Goal: Task Accomplishment & Management: Use online tool/utility

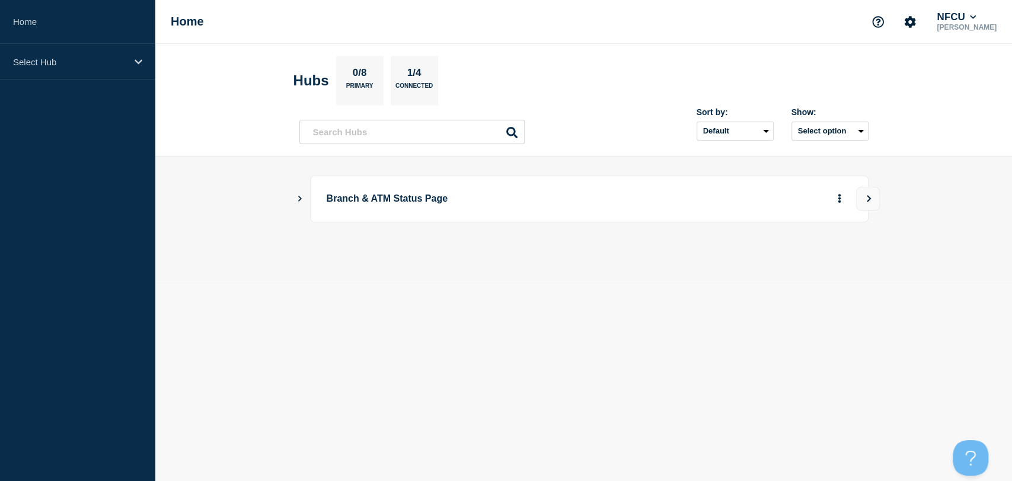
click at [300, 202] on button "Show Connected Hubs" at bounding box center [300, 198] width 6 height 9
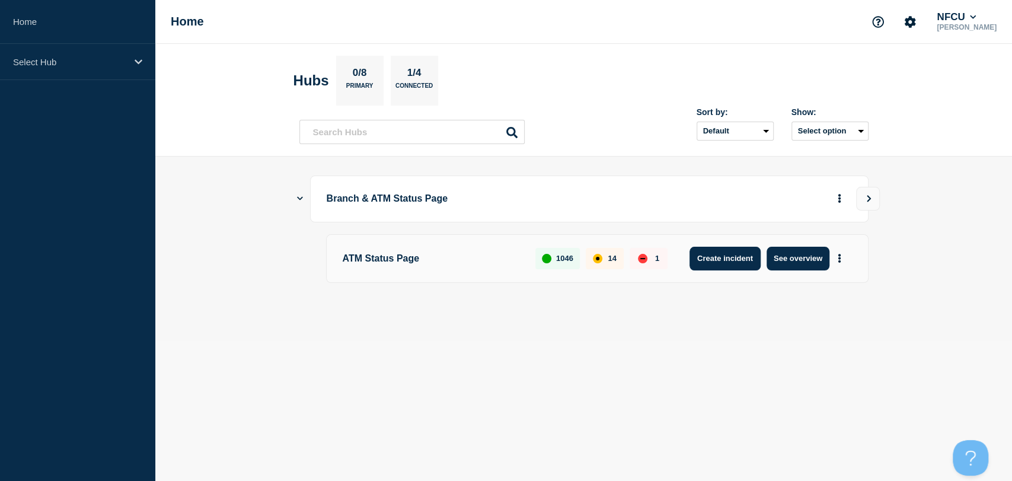
click at [723, 262] on button "Create incident" at bounding box center [725, 259] width 71 height 24
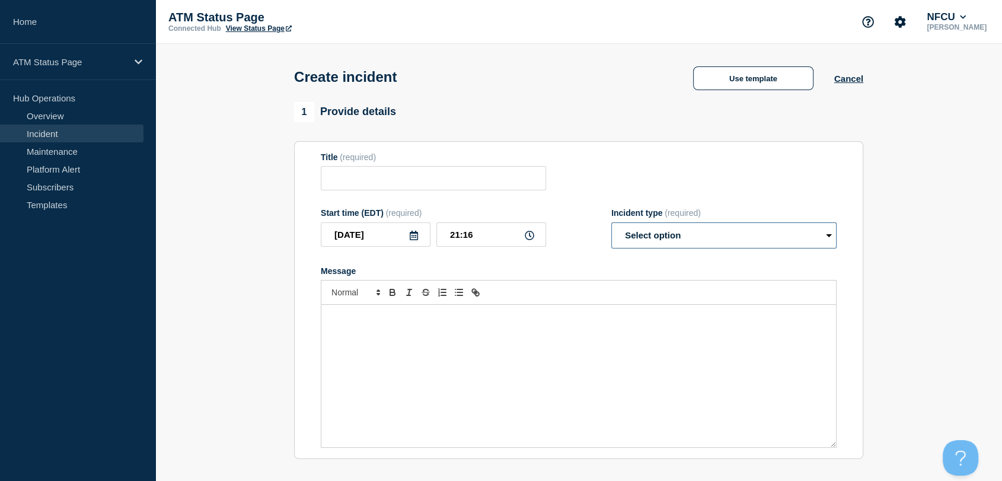
click at [712, 240] on select "Select option Investigating Identified Monitoring" at bounding box center [723, 235] width 225 height 26
select select "identified"
click at [611, 225] on select "Select option Investigating Identified Monitoring" at bounding box center [723, 235] width 225 height 26
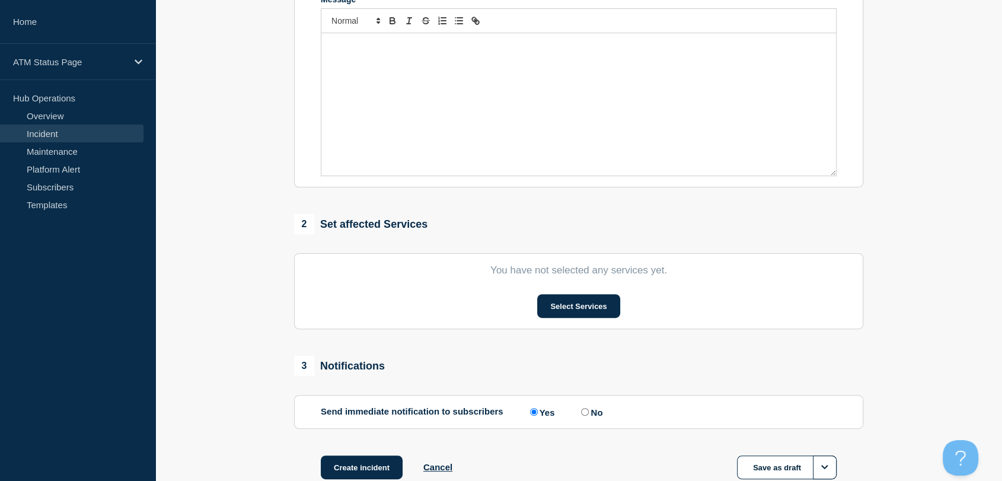
scroll to position [329, 0]
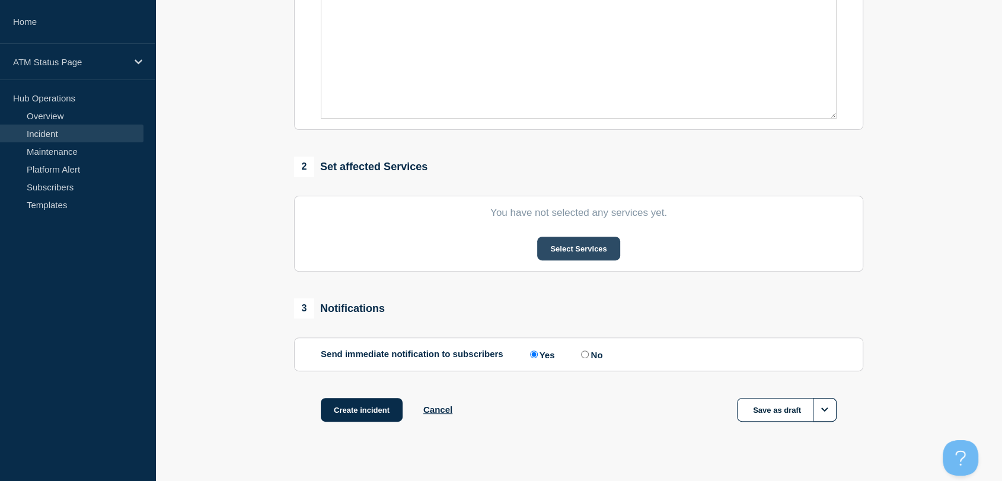
click at [573, 259] on button "Select Services" at bounding box center [578, 249] width 82 height 24
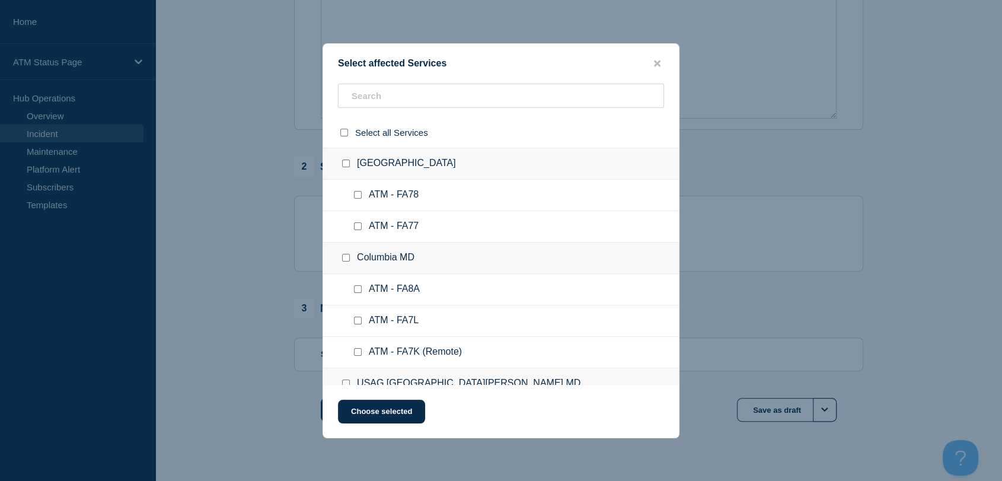
click at [490, 211] on ul "ATM - FA78" at bounding box center [501, 195] width 356 height 31
click at [356, 197] on input "ATM - FA78 checkbox" at bounding box center [358, 195] width 8 height 8
checkbox input "true"
click at [398, 423] on button "Choose selected" at bounding box center [381, 412] width 87 height 24
